Goal: Find specific page/section

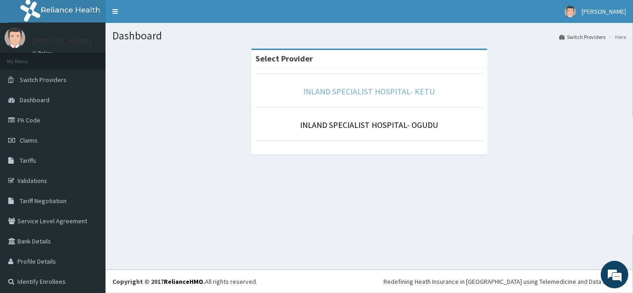
click at [371, 93] on link "INLAND SPECIALIST HOSPITAL- KETU" at bounding box center [370, 91] width 132 height 11
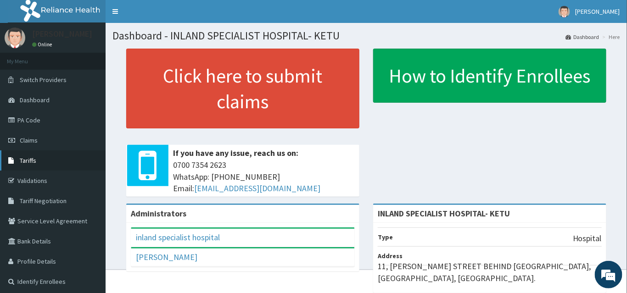
click at [28, 162] on span "Tariffs" at bounding box center [28, 160] width 17 height 8
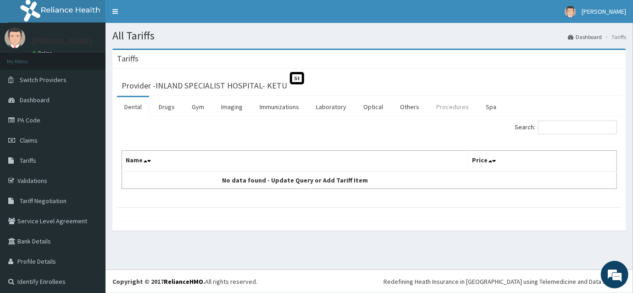
click at [445, 108] on link "Procedures" at bounding box center [452, 106] width 47 height 19
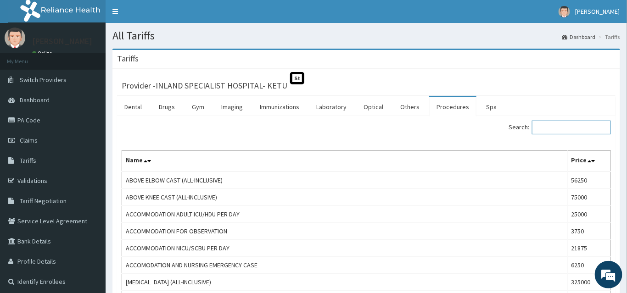
click at [557, 128] on input "Search:" at bounding box center [571, 128] width 79 height 14
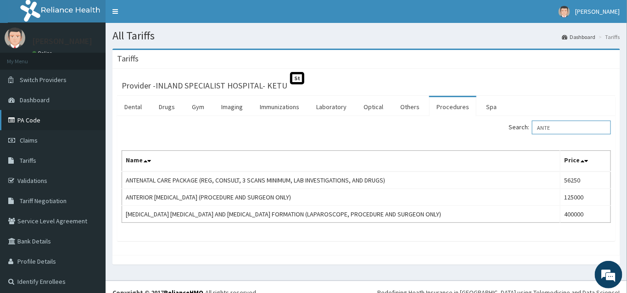
type input "ANTE"
click at [29, 121] on link "PA Code" at bounding box center [53, 120] width 106 height 20
